Goal: Navigation & Orientation: Find specific page/section

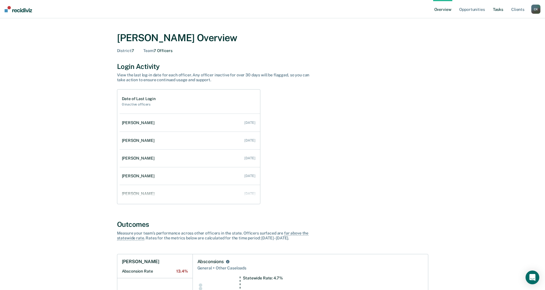
click at [266, 9] on link "Tasks" at bounding box center [498, 9] width 13 height 18
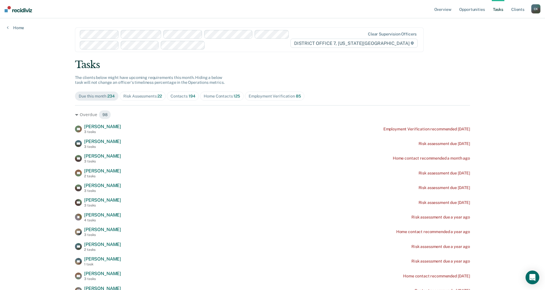
click at [213, 96] on div "Home Contacts 125" at bounding box center [222, 96] width 36 height 5
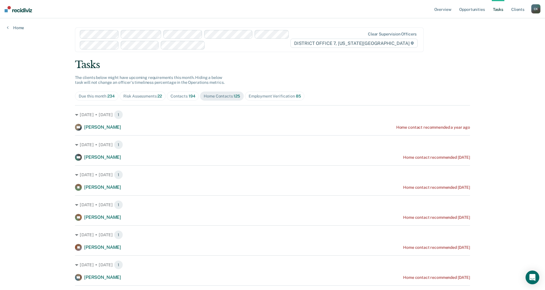
click at [266, 9] on div "C K" at bounding box center [536, 8] width 9 height 9
click at [266, 35] on link "Go to Operations" at bounding box center [513, 37] width 46 height 5
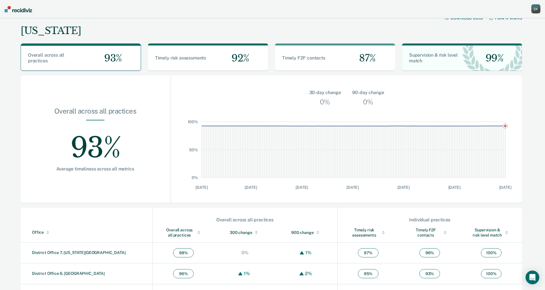
scroll to position [7, 0]
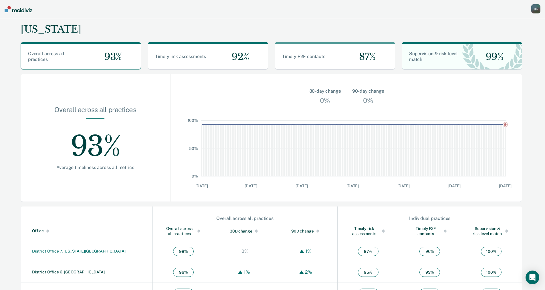
click at [70, 182] on link "District Office 7, [US_STATE][GEOGRAPHIC_DATA]" at bounding box center [79, 251] width 94 height 5
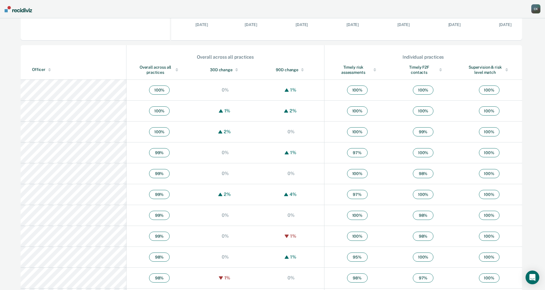
scroll to position [179, 0]
